Goal: Find specific page/section: Find specific page/section

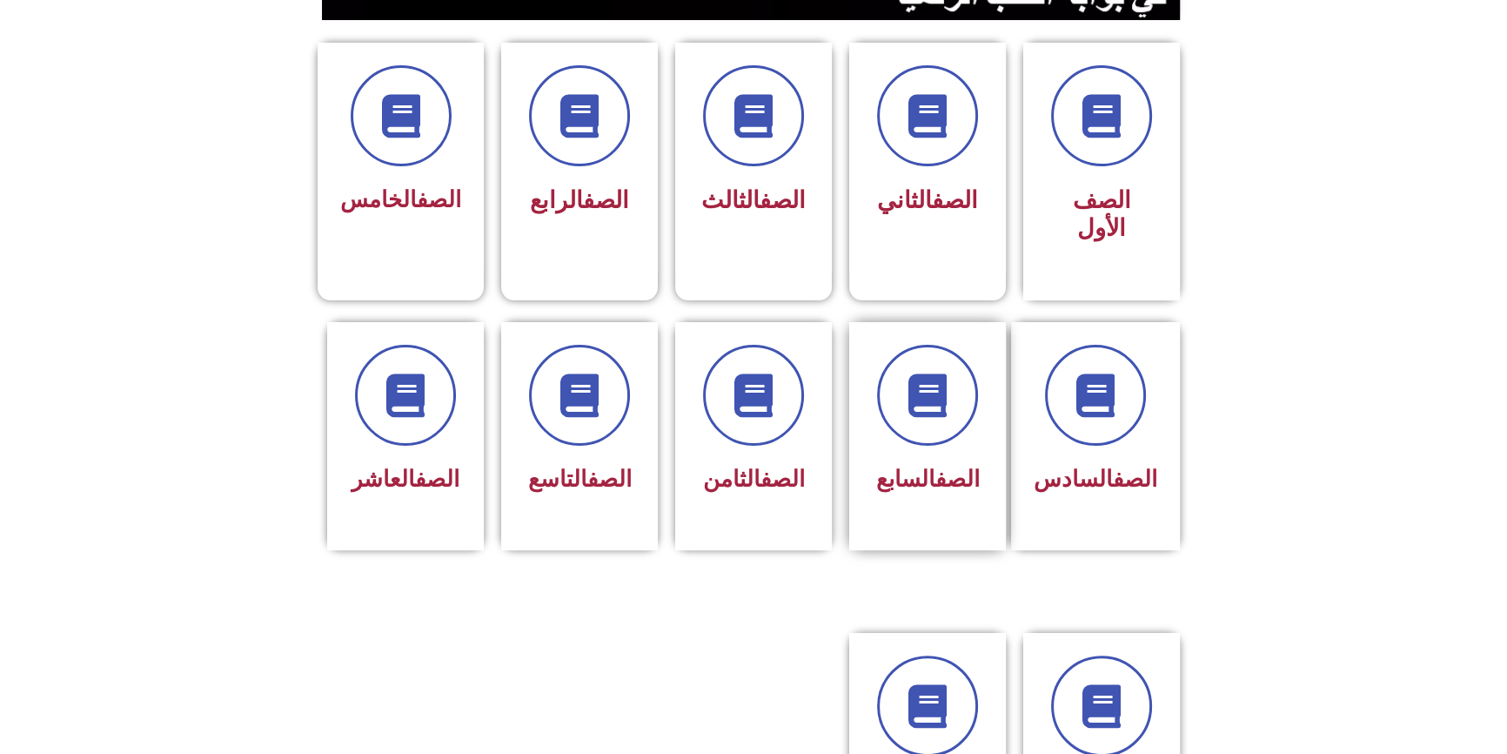
scroll to position [474, 0]
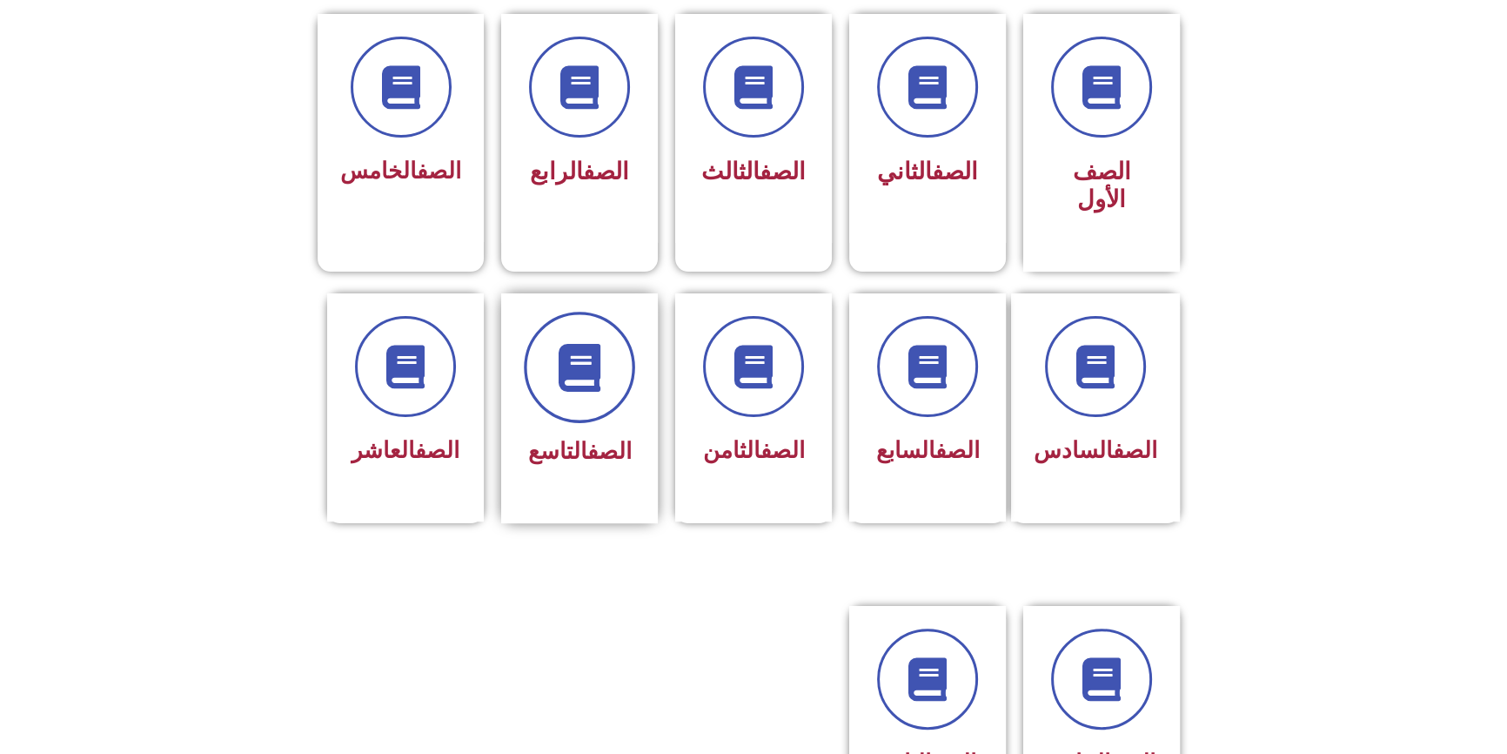
click at [587, 372] on span at bounding box center [579, 367] width 111 height 111
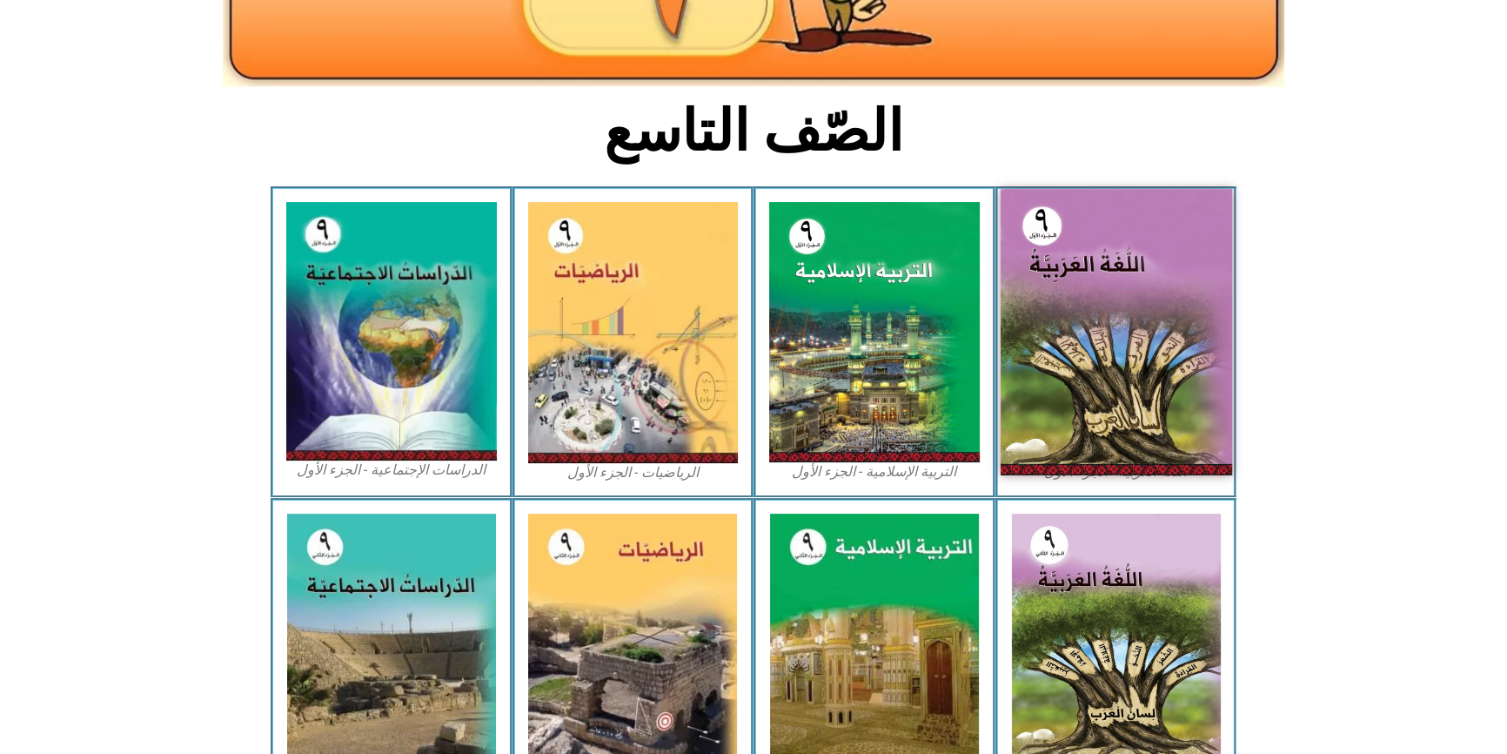
scroll to position [474, 0]
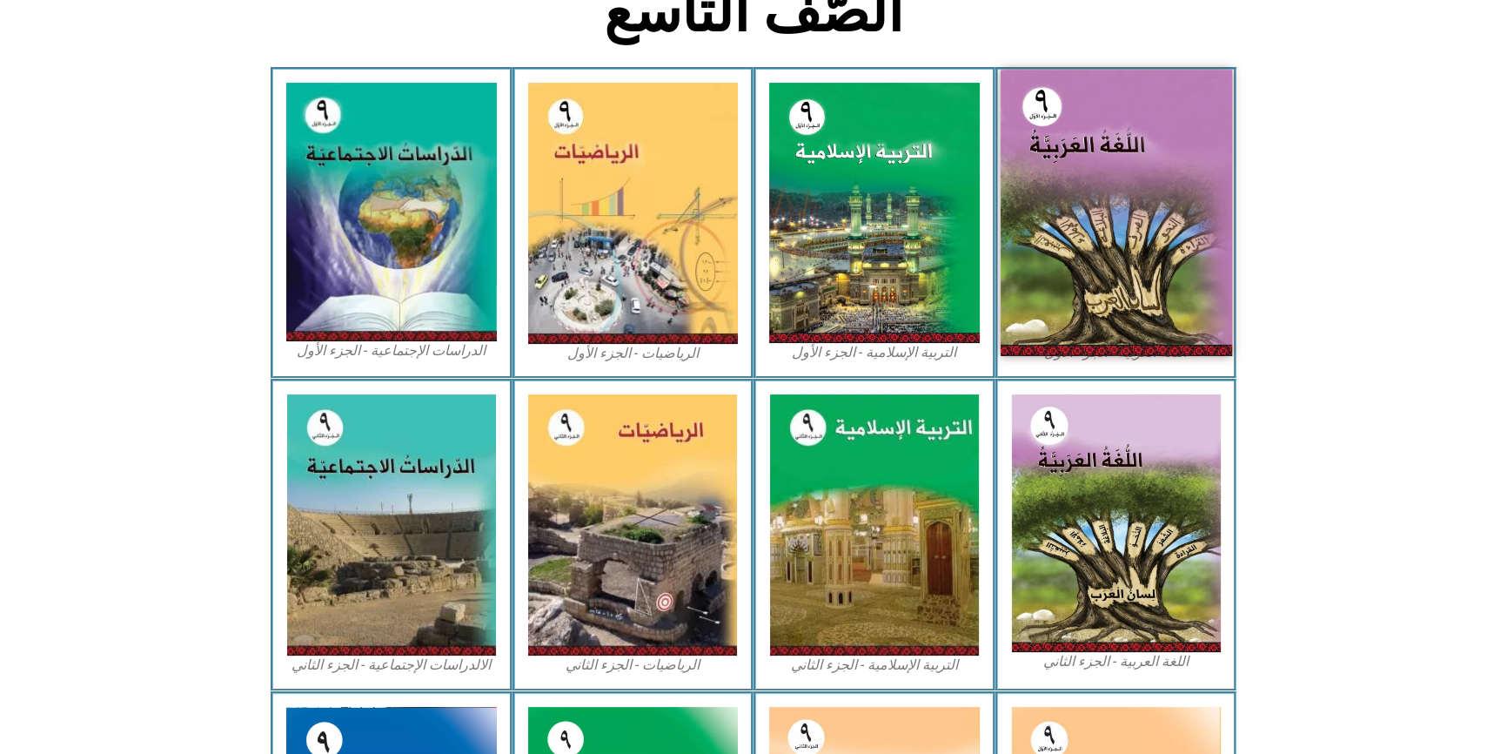
click at [1119, 279] on img at bounding box center [1116, 213] width 232 height 286
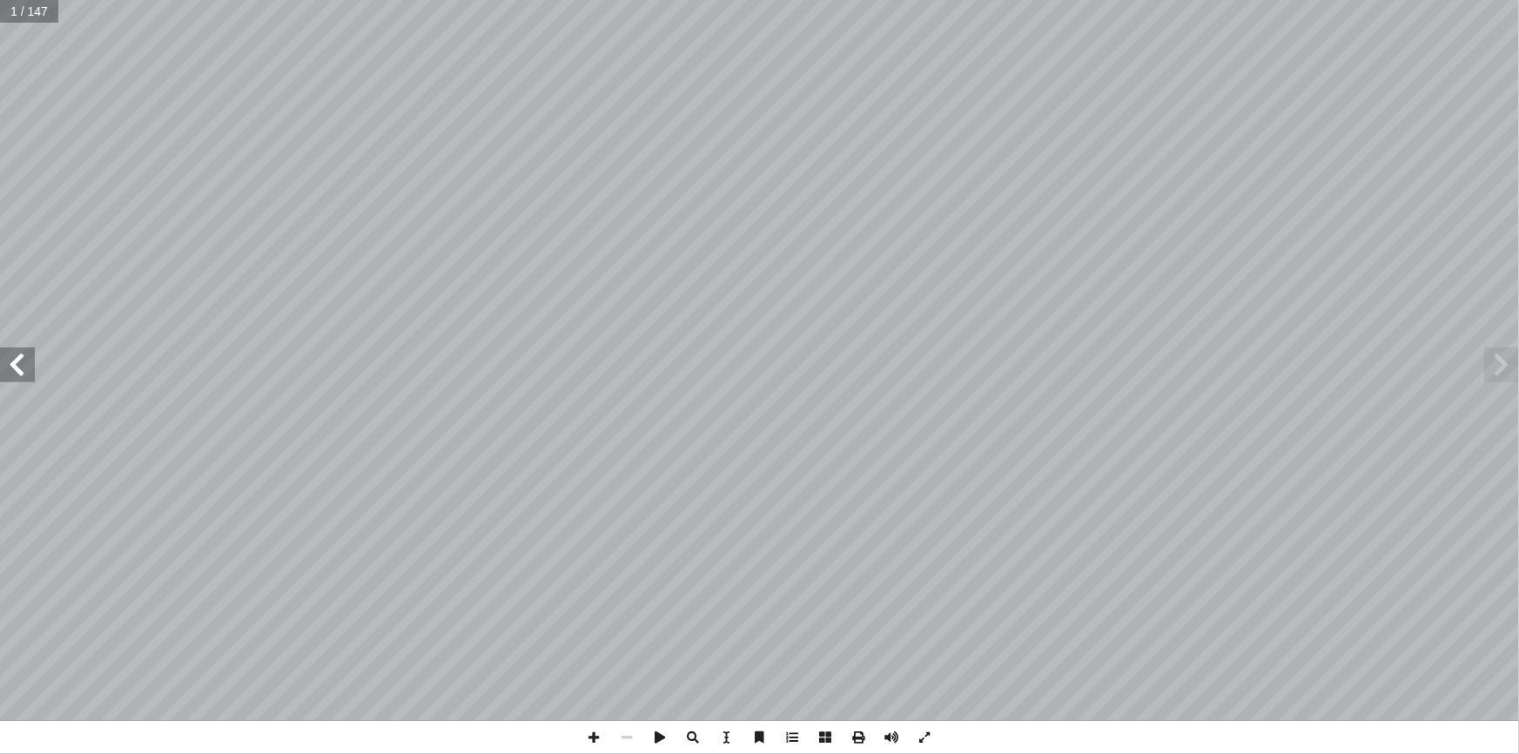
click at [32, 373] on span at bounding box center [17, 364] width 35 height 35
